Goal: Task Accomplishment & Management: Manage account settings

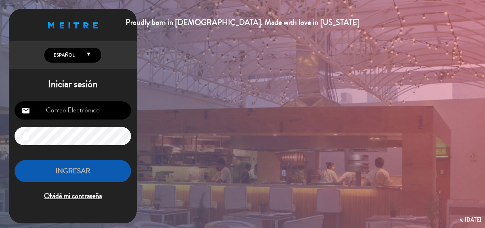
type input "[EMAIL_ADDRESS][DOMAIN_NAME]"
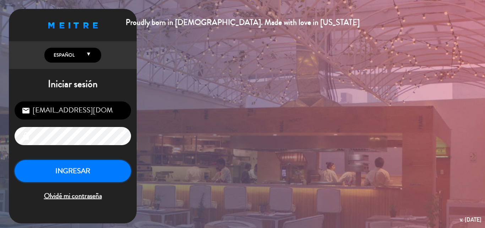
drag, startPoint x: 110, startPoint y: 169, endPoint x: 112, endPoint y: 162, distance: 6.6
click at [111, 166] on button "INGRESAR" at bounding box center [73, 171] width 117 height 22
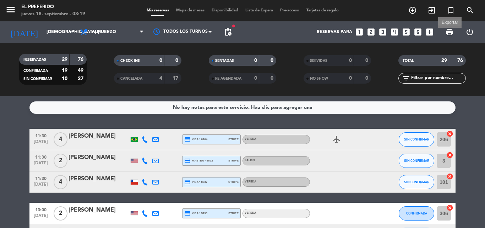
click at [448, 33] on span "print" at bounding box center [449, 32] width 9 height 9
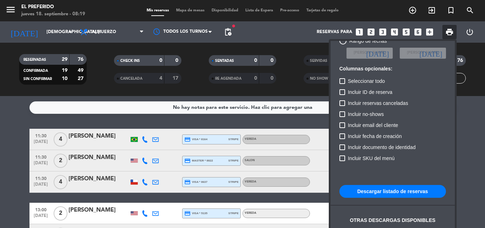
scroll to position [43, 0]
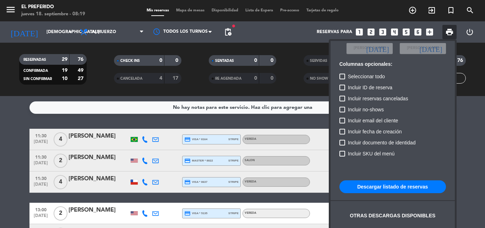
click at [401, 184] on button "Descargar listado de reservas" at bounding box center [393, 186] width 107 height 13
click at [468, 136] on div at bounding box center [242, 114] width 485 height 228
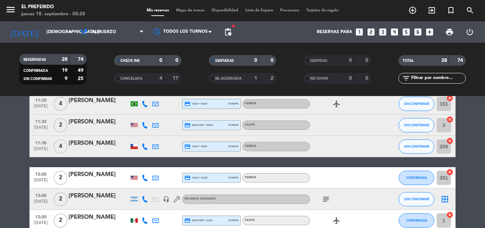
scroll to position [0, 0]
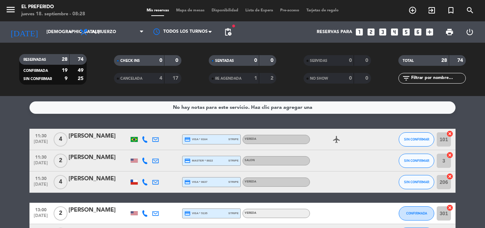
click at [335, 142] on icon "airplanemode_active" at bounding box center [337, 139] width 9 height 9
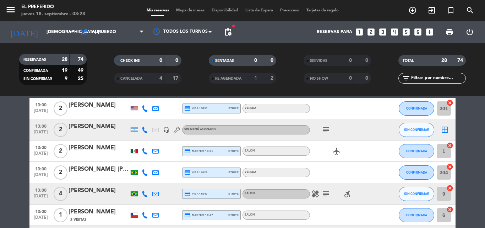
scroll to position [107, 0]
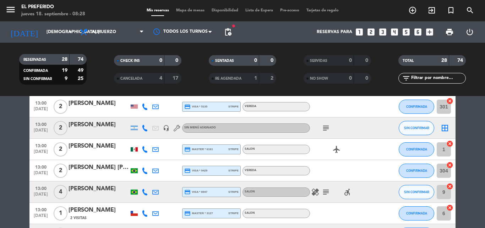
click at [327, 128] on icon "subject" at bounding box center [326, 128] width 9 height 9
click at [358, 134] on div "subject (DZ)" at bounding box center [342, 127] width 64 height 21
click at [338, 147] on icon "airplanemode_active" at bounding box center [337, 149] width 9 height 9
click at [360, 140] on div "REGALO DE VIAJE" at bounding box center [336, 136] width 53 height 12
click at [315, 194] on icon "healing" at bounding box center [315, 192] width 9 height 9
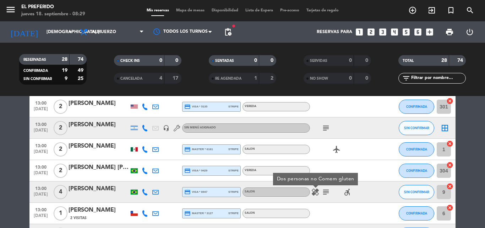
click at [329, 192] on icon "subject" at bounding box center [326, 192] width 9 height 9
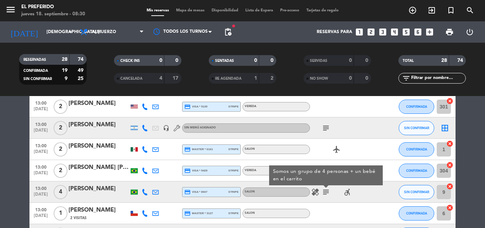
click at [371, 146] on div "airplanemode_active" at bounding box center [342, 149] width 64 height 21
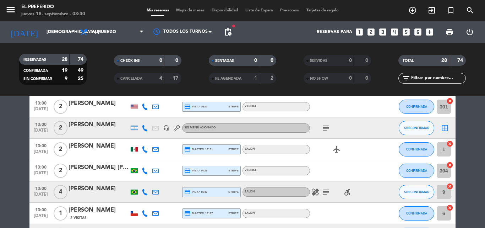
click at [348, 193] on icon "accessible_forward" at bounding box center [347, 192] width 9 height 9
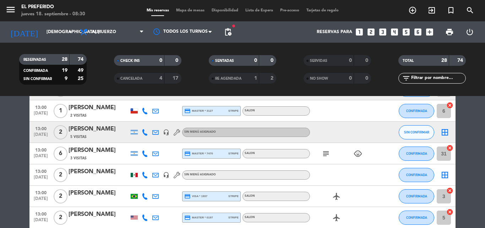
scroll to position [213, 0]
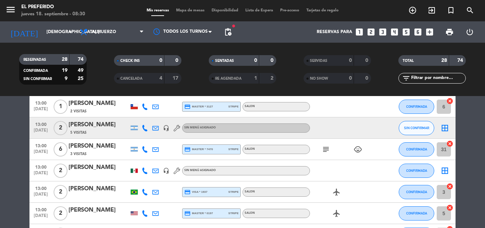
click at [330, 148] on icon "subject" at bounding box center [326, 149] width 9 height 9
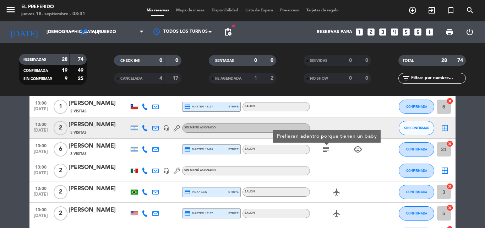
click at [337, 195] on icon "airplanemode_active" at bounding box center [337, 192] width 9 height 9
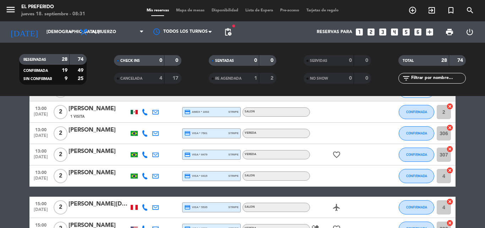
scroll to position [426, 0]
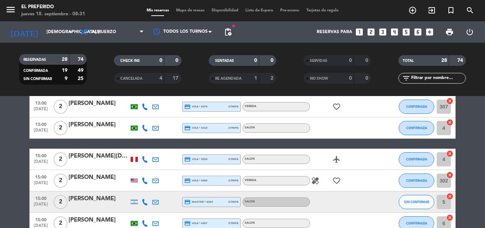
click at [336, 111] on div "favorite_border" at bounding box center [342, 106] width 64 height 21
click at [338, 108] on icon "favorite_border" at bounding box center [337, 106] width 9 height 9
click at [314, 178] on icon "healing" at bounding box center [315, 180] width 9 height 9
click at [338, 180] on icon "favorite_border" at bounding box center [337, 180] width 9 height 9
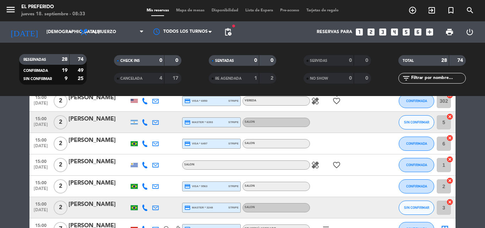
scroll to position [482, 0]
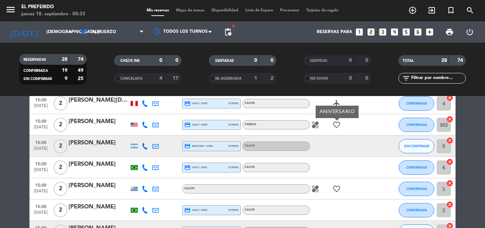
click at [317, 192] on icon "healing" at bounding box center [315, 188] width 9 height 9
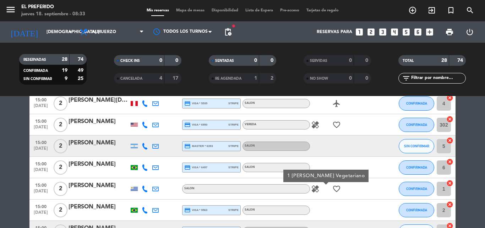
click at [336, 189] on icon "favorite_border" at bounding box center [337, 188] width 9 height 9
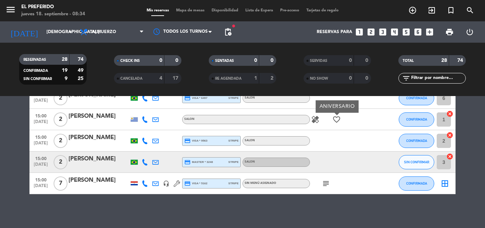
scroll to position [553, 0]
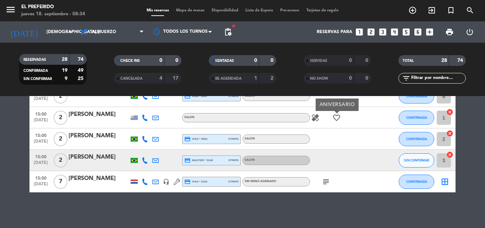
click at [329, 184] on icon "subject" at bounding box center [326, 181] width 9 height 9
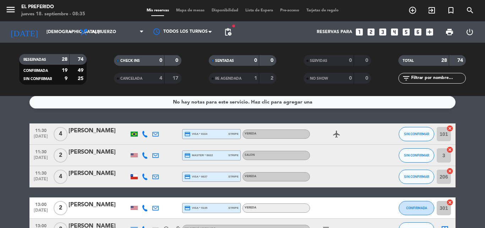
scroll to position [0, 0]
